Goal: Find specific page/section: Find specific page/section

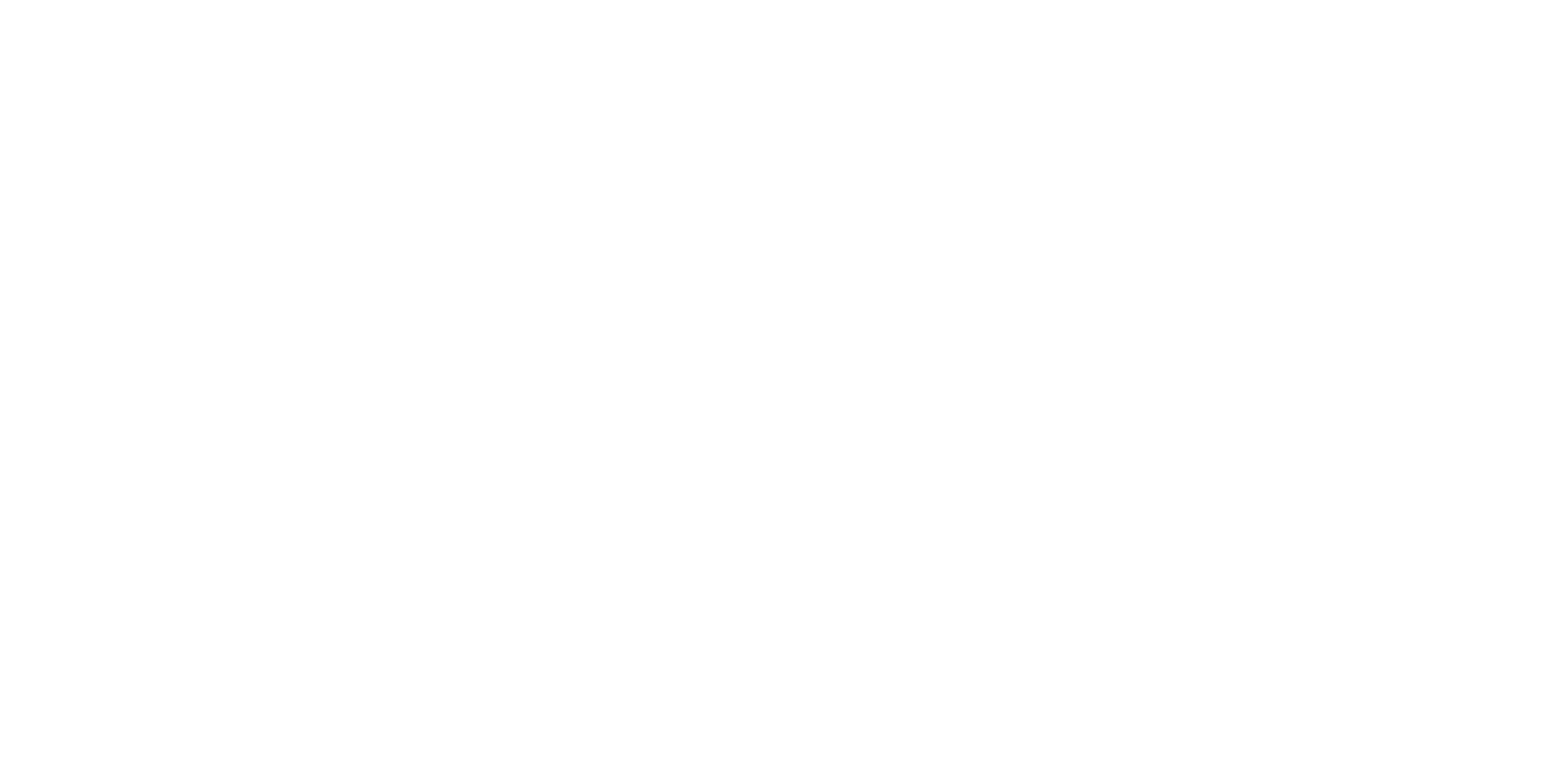
select select "Song"
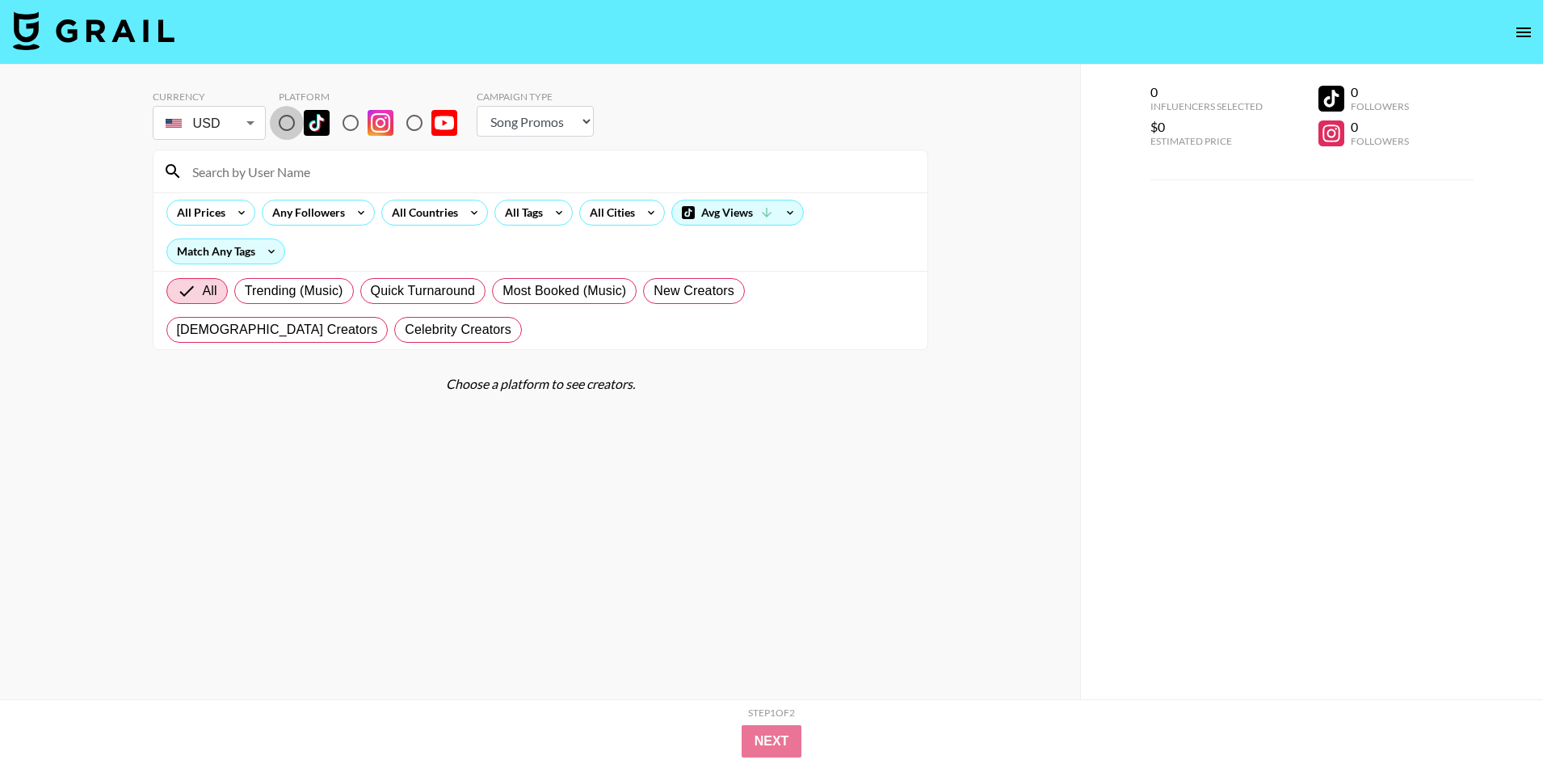
click at [282, 120] on input "radio" at bounding box center [287, 123] width 34 height 34
radio input "true"
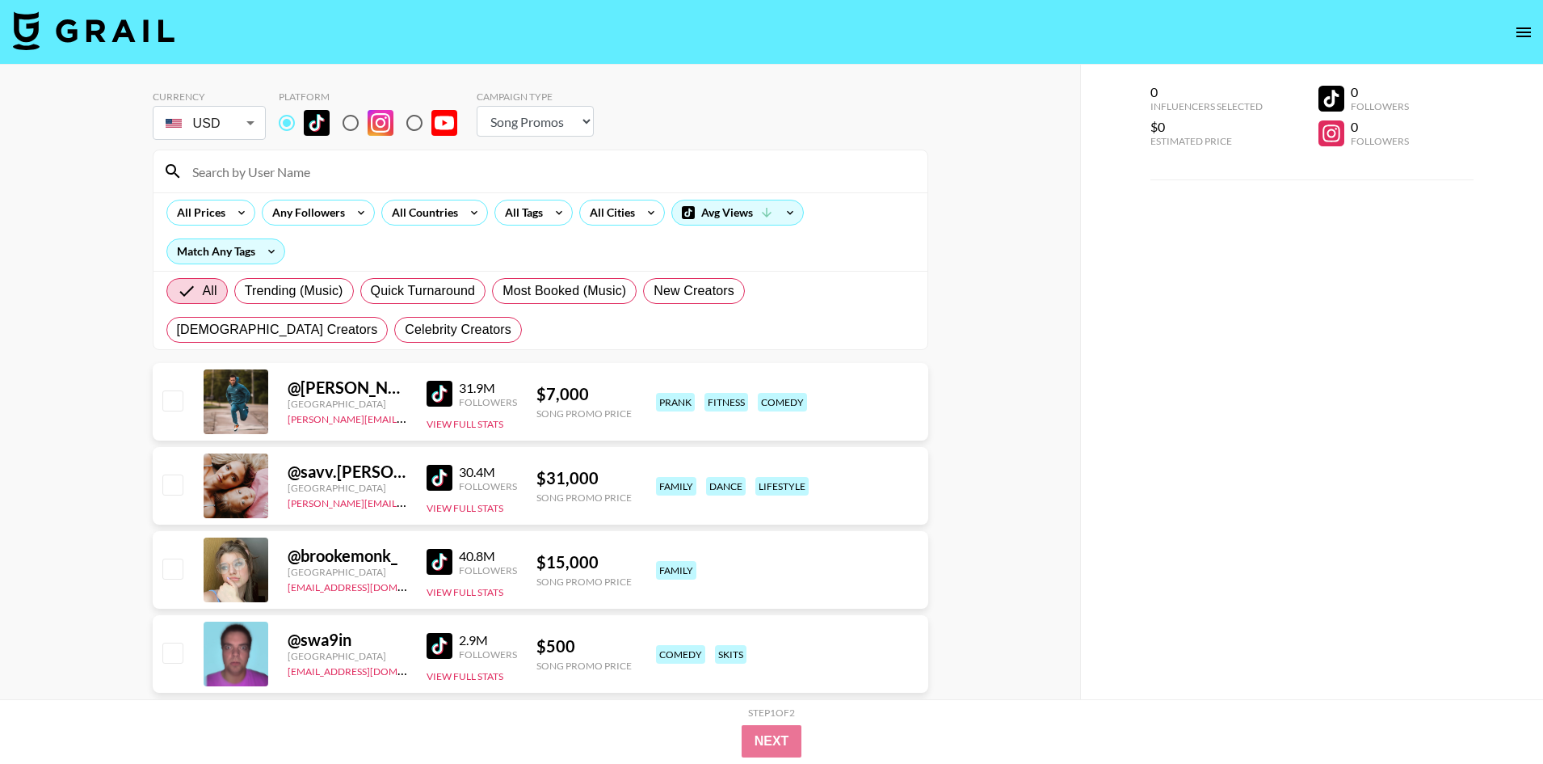
click at [306, 159] on input at bounding box center [550, 171] width 735 height 26
paste input "noahnishon"
type input "noahnishon"
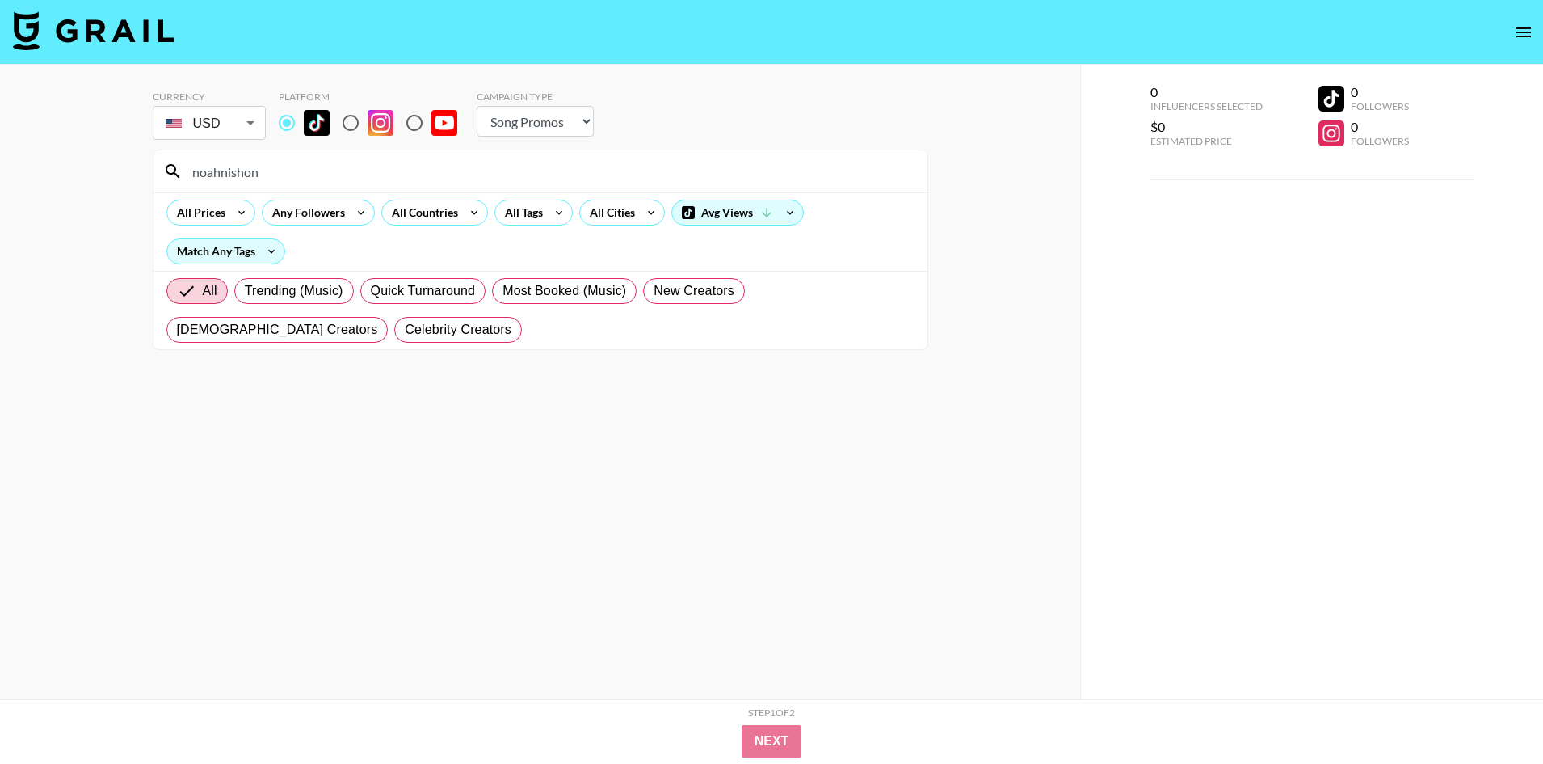
click at [255, 171] on input "noahnishon" at bounding box center [550, 171] width 735 height 26
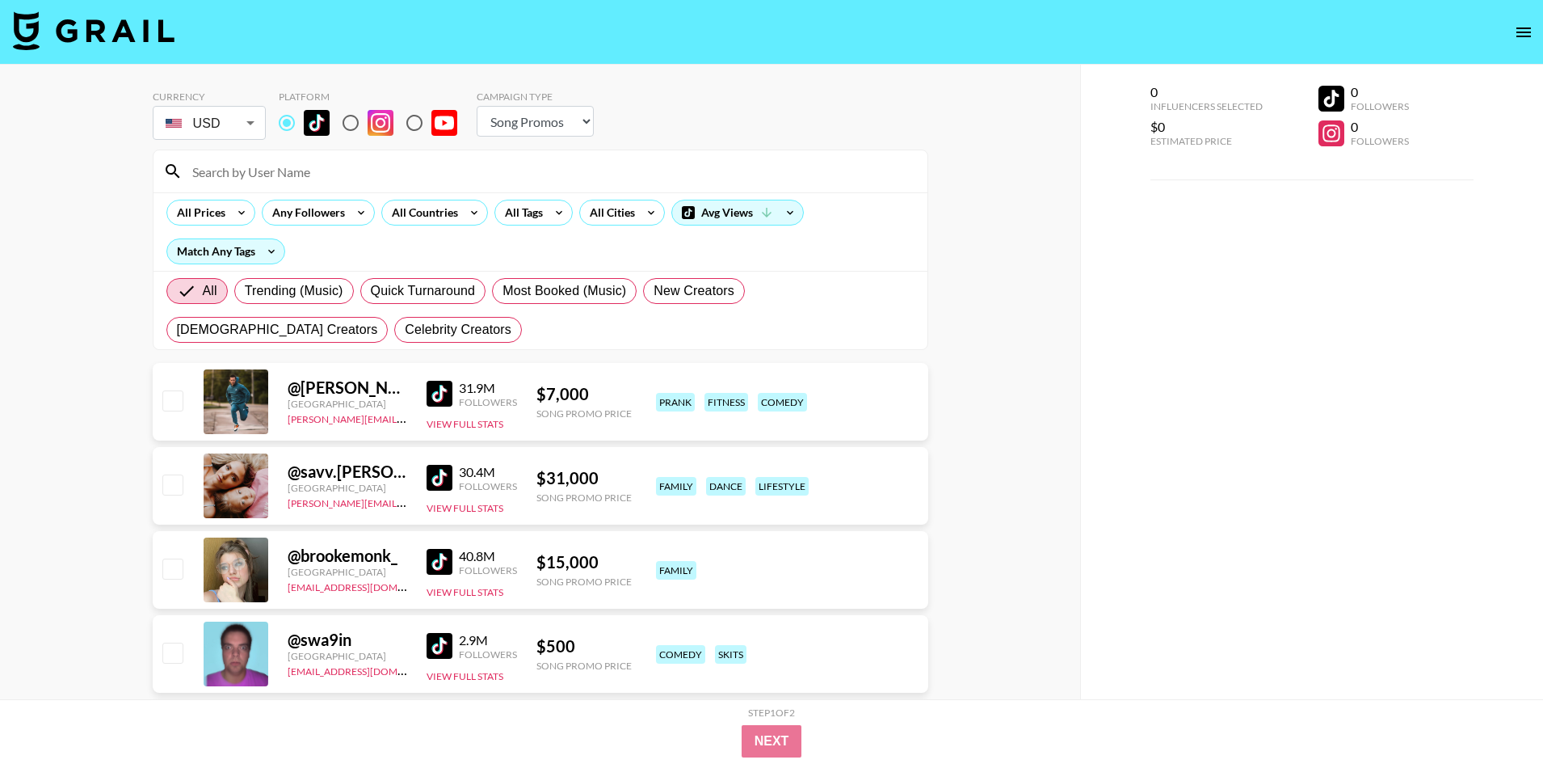
paste input "lolo.summer"
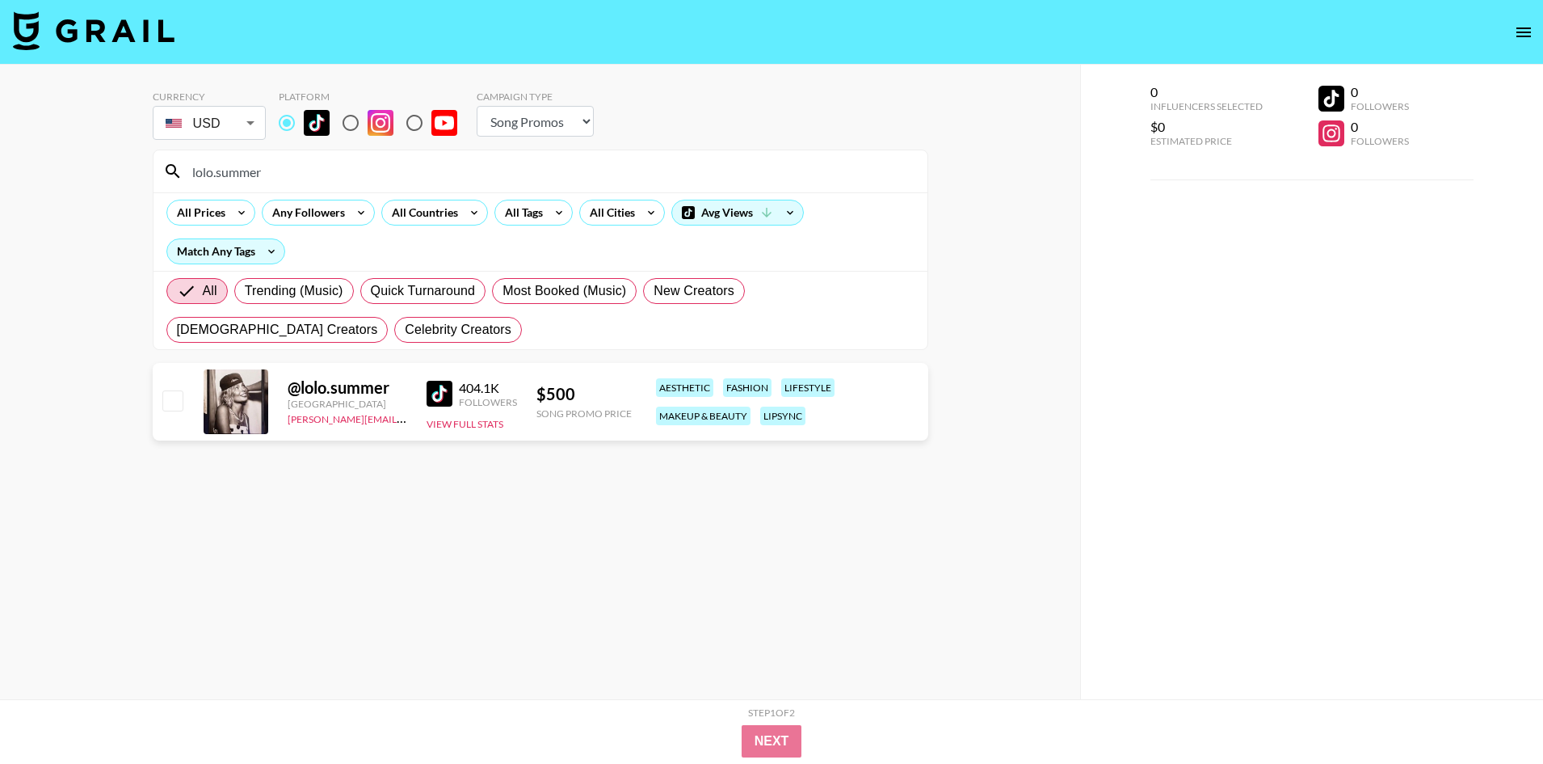
click at [202, 162] on input "lolo.summer" at bounding box center [550, 171] width 735 height 26
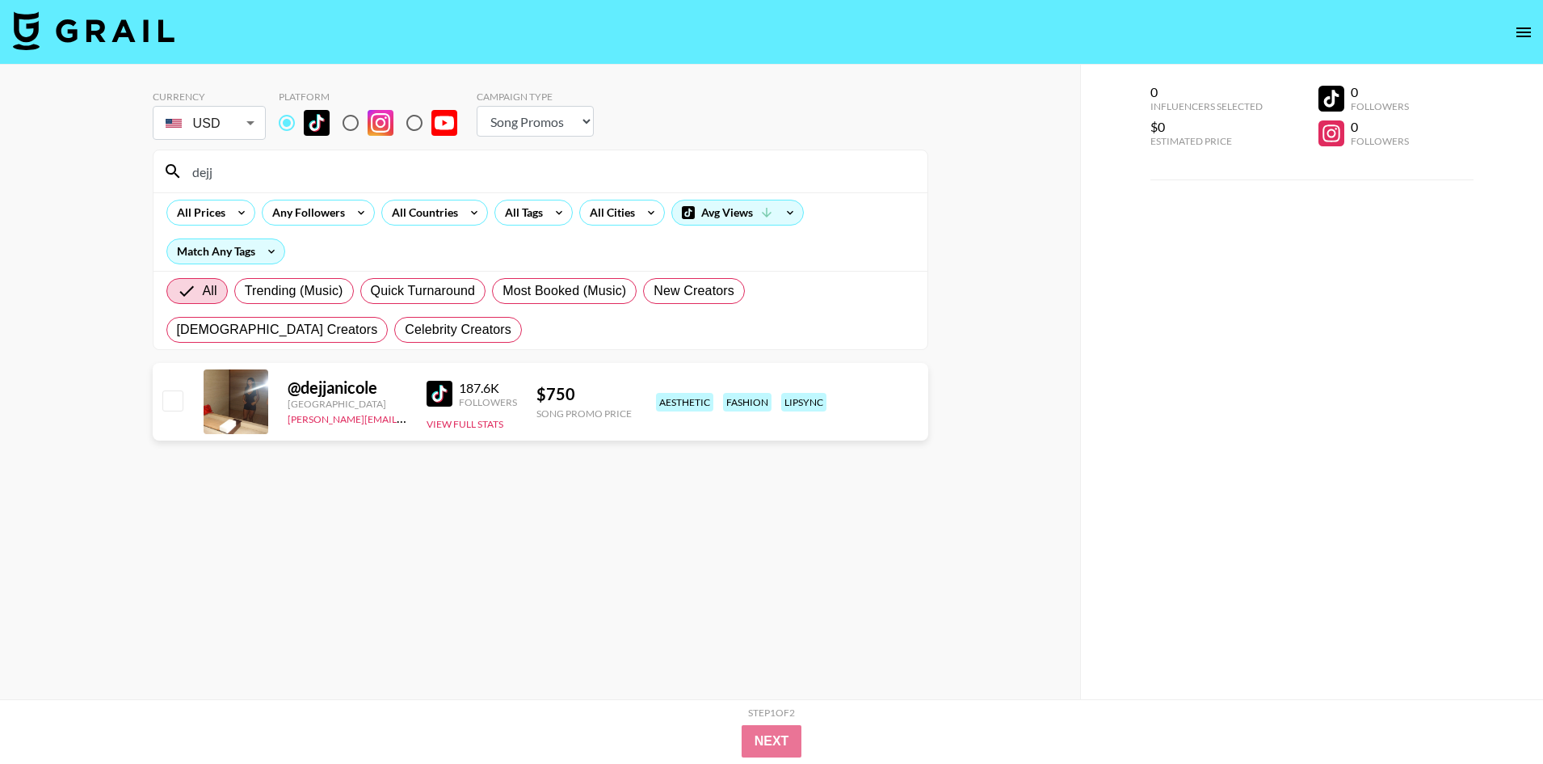
type input "dejj"
